Goal: Obtain resource: Obtain resource

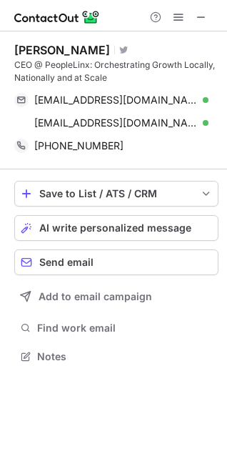
scroll to position [346, 227]
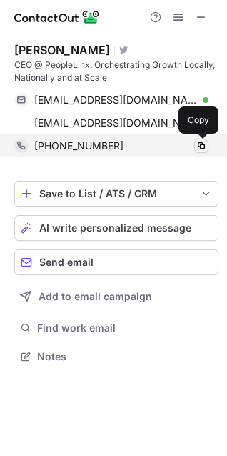
click at [202, 147] on span at bounding box center [201, 145] width 11 height 11
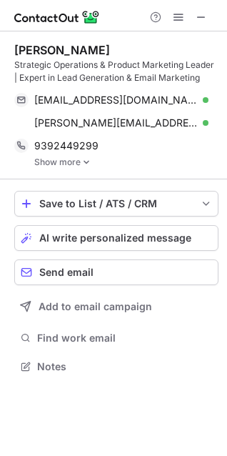
scroll to position [357, 227]
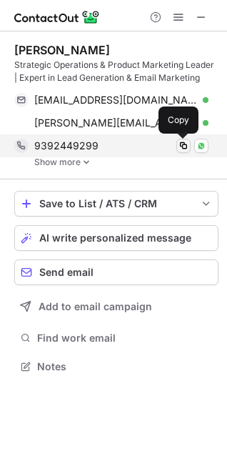
click at [185, 143] on span at bounding box center [183, 145] width 11 height 11
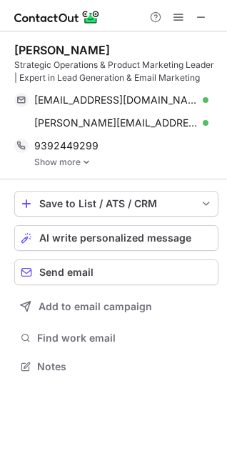
click at [79, 161] on link "Show more" at bounding box center [126, 162] width 185 height 10
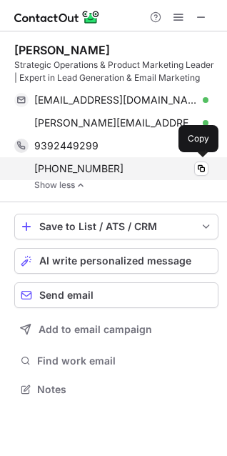
scroll to position [379, 227]
click at [200, 167] on span at bounding box center [201, 168] width 11 height 11
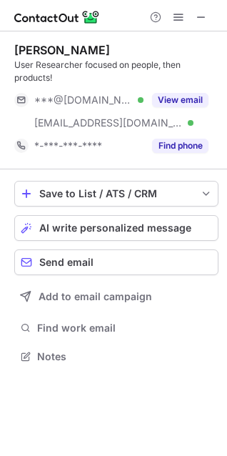
scroll to position [346, 227]
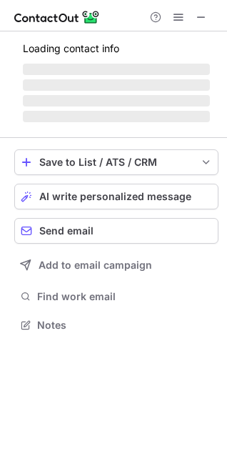
scroll to position [323, 227]
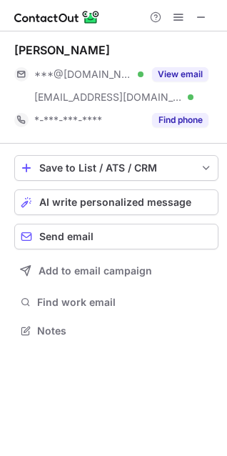
scroll to position [320, 227]
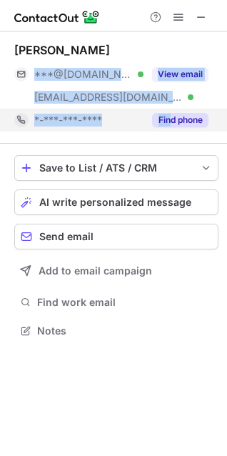
drag, startPoint x: 182, startPoint y: 97, endPoint x: 162, endPoint y: 116, distance: 27.3
click at [166, 114] on div "[PERSON_NAME] ***@[DOMAIN_NAME] Verified [EMAIL_ADDRESS][DOMAIN_NAME] Verified …" at bounding box center [116, 87] width 205 height 89
click at [162, 116] on button "Find phone" at bounding box center [180, 120] width 57 height 14
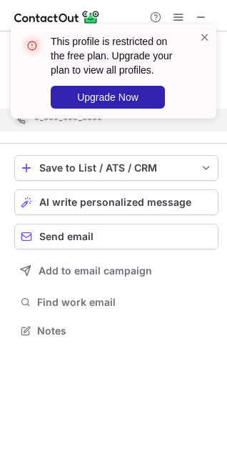
click at [162, 69] on div "This profile is restricted on the free plan. Upgrade your plan to view all prof…" at bounding box center [113, 77] width 229 height 134
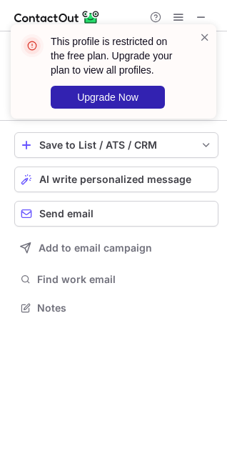
scroll to position [7, 7]
